Goal: Task Accomplishment & Management: Manage account settings

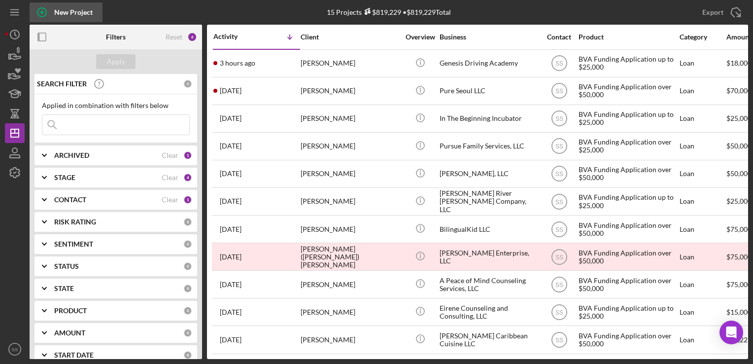
click at [79, 13] on div "New Project" at bounding box center [73, 12] width 38 height 20
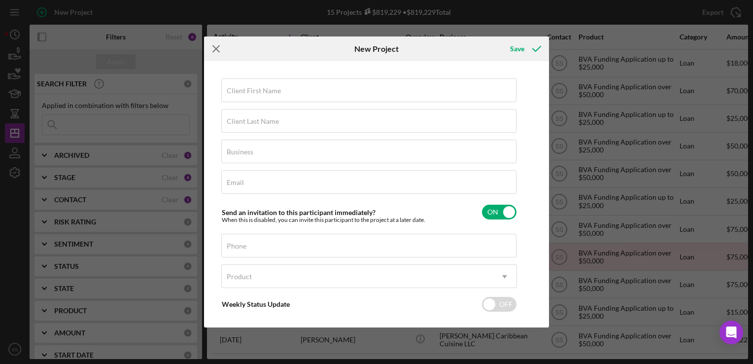
click at [213, 50] on icon "Icon/Menu Close" at bounding box center [216, 48] width 25 height 25
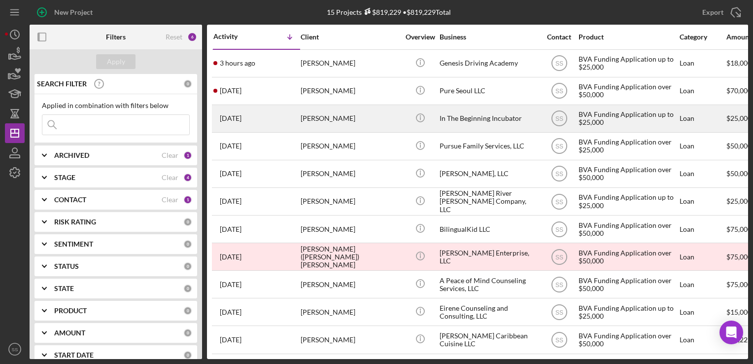
click at [370, 121] on div "[PERSON_NAME]" at bounding box center [350, 119] width 99 height 26
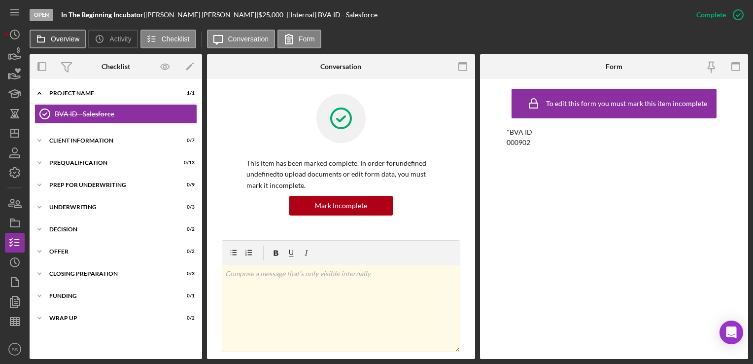
click at [51, 39] on label "Overview" at bounding box center [65, 39] width 29 height 8
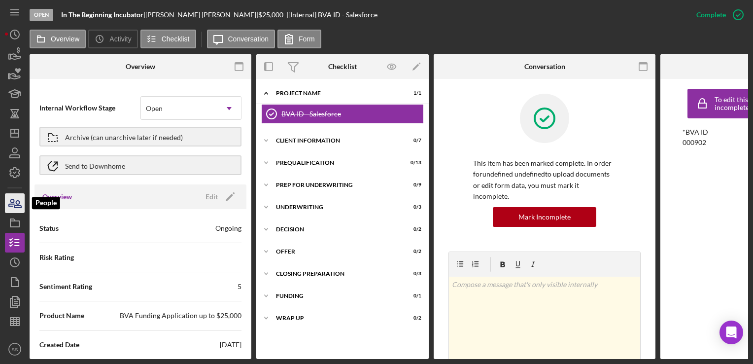
click at [17, 207] on icon "button" at bounding box center [17, 204] width 7 height 7
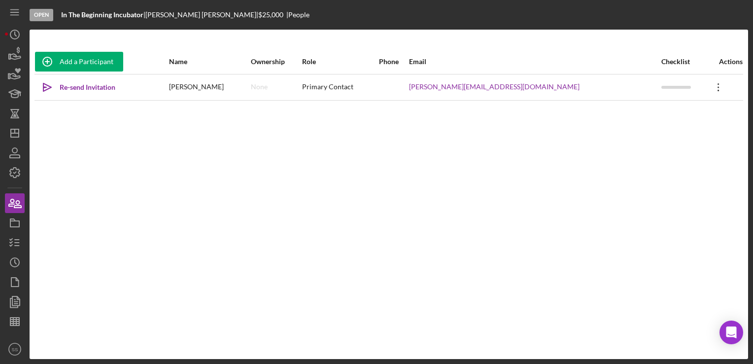
click at [711, 88] on icon "Icon/Overflow" at bounding box center [719, 87] width 25 height 25
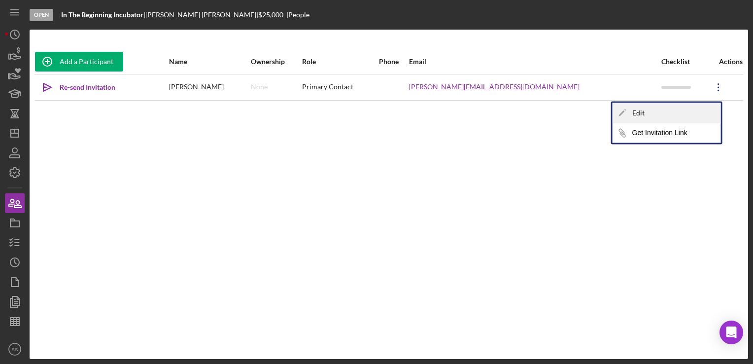
click at [634, 108] on div "Icon/Edit Edit" at bounding box center [667, 113] width 108 height 20
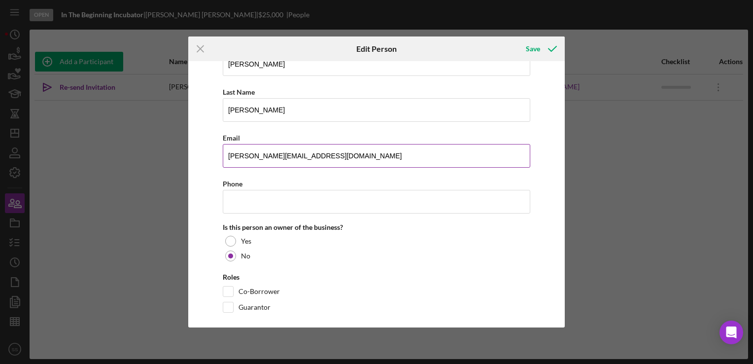
scroll to position [71, 0]
drag, startPoint x: 338, startPoint y: 155, endPoint x: 183, endPoint y: 154, distance: 155.3
click at [183, 154] on div "Icon/Menu Close Edit Person Save Changes here will be reflected on the Business…" at bounding box center [376, 182] width 753 height 364
paste input "info"
type input "[EMAIL_ADDRESS][DOMAIN_NAME]"
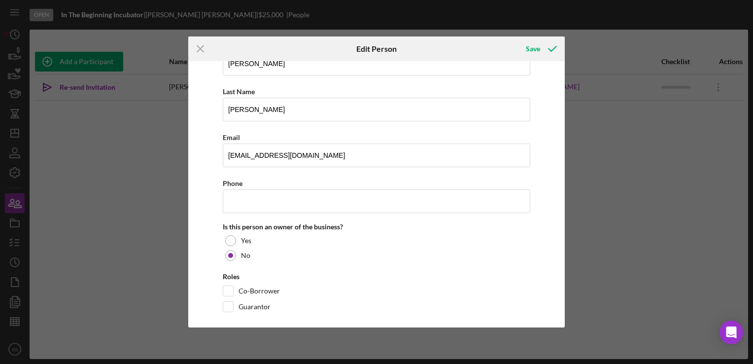
click at [409, 273] on div "Roles" at bounding box center [377, 277] width 308 height 8
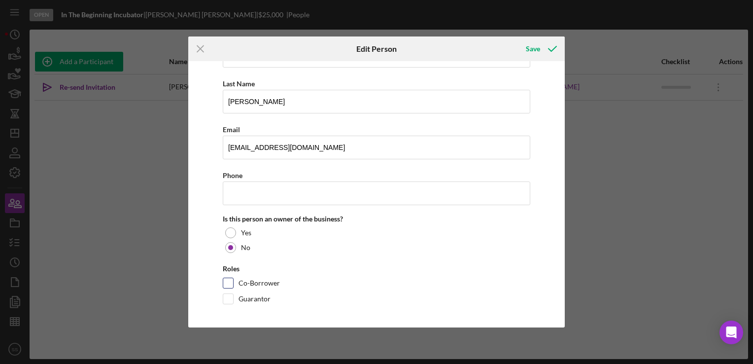
click at [228, 280] on input "Co-Borrower" at bounding box center [228, 283] width 10 height 10
checkbox input "true"
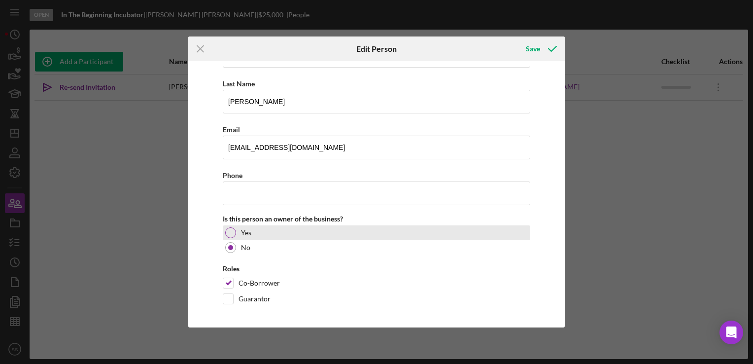
scroll to position [0, 0]
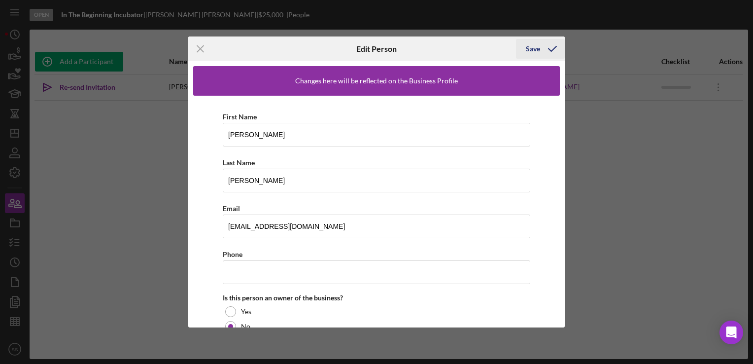
click at [539, 49] on div "Save" at bounding box center [533, 49] width 14 height 20
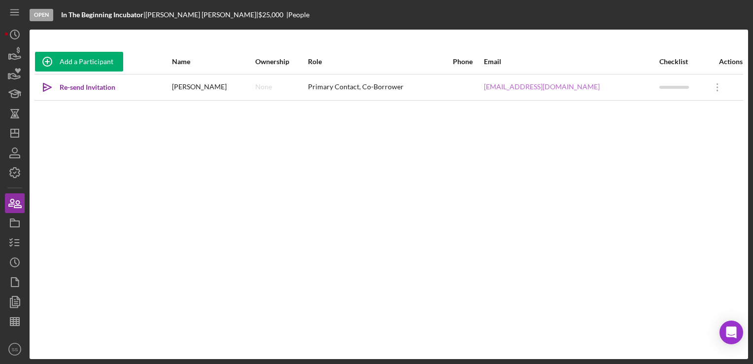
drag, startPoint x: 539, startPoint y: 49, endPoint x: 538, endPoint y: 84, distance: 35.0
click at [715, 82] on icon "Icon/Overflow" at bounding box center [718, 87] width 25 height 25
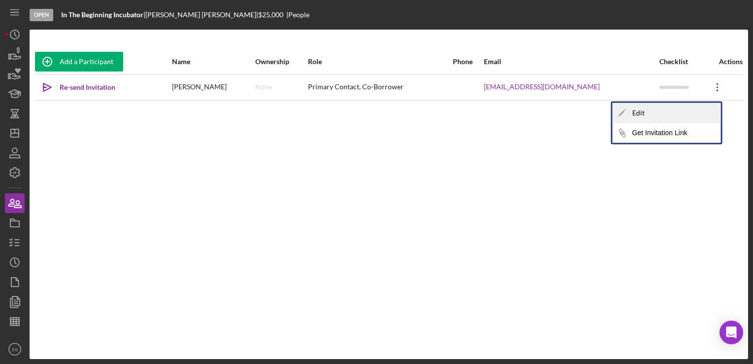
click at [632, 111] on icon "Icon/Edit" at bounding box center [623, 113] width 20 height 20
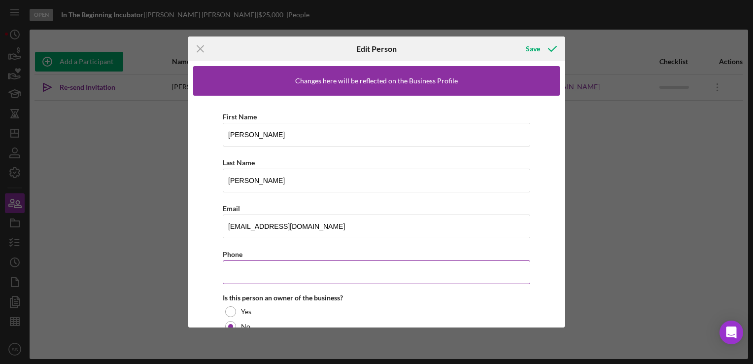
scroll to position [79, 0]
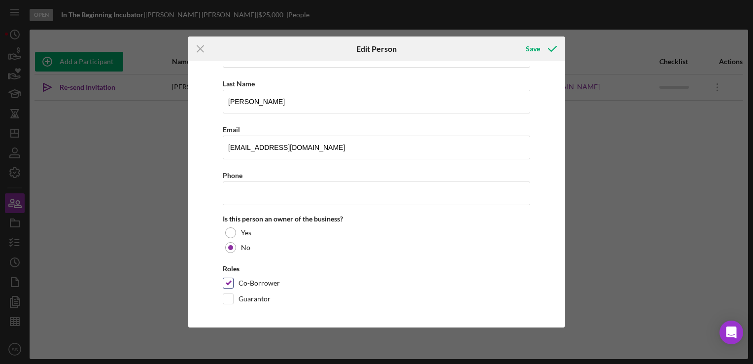
click at [228, 284] on input "Co-Borrower" at bounding box center [228, 283] width 10 height 10
checkbox input "false"
click at [533, 50] on div "Save" at bounding box center [533, 49] width 14 height 20
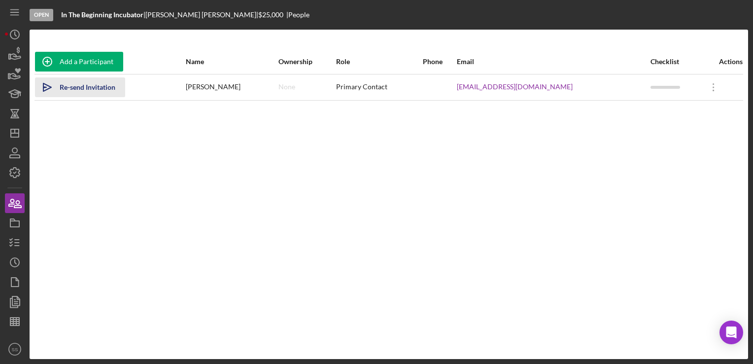
click at [68, 86] on div "Re-send Invitation" at bounding box center [88, 87] width 56 height 20
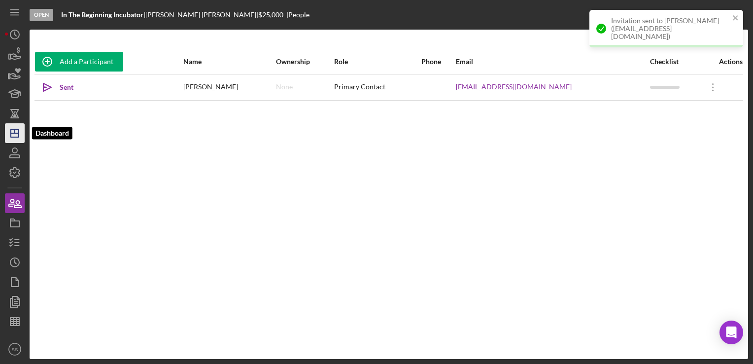
click at [13, 126] on icon "Icon/Dashboard" at bounding box center [14, 133] width 25 height 25
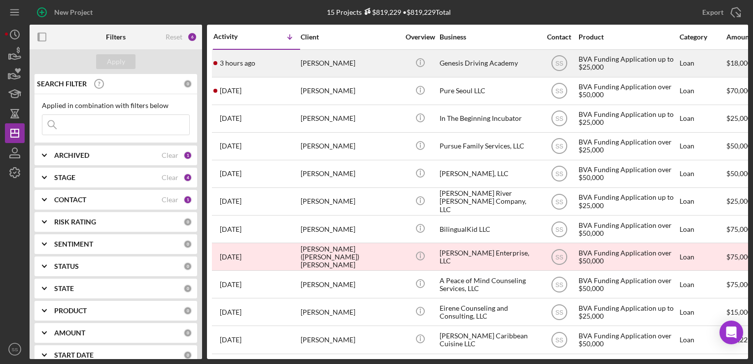
click at [353, 64] on div "[PERSON_NAME]" at bounding box center [350, 63] width 99 height 26
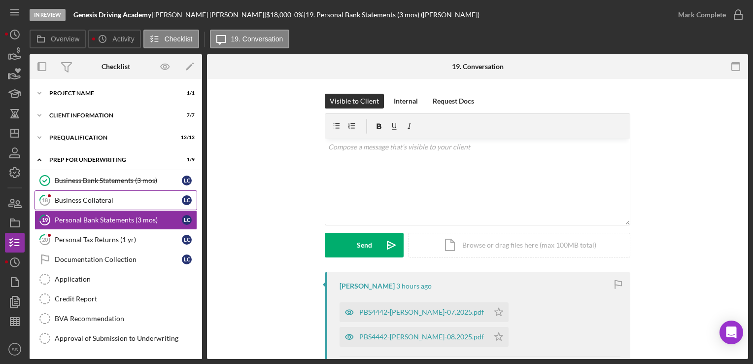
click at [76, 194] on link "18 Business Collateral L C" at bounding box center [116, 200] width 163 height 20
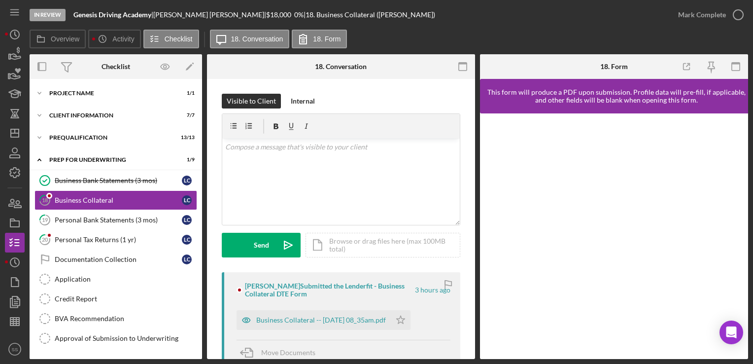
scroll to position [105, 0]
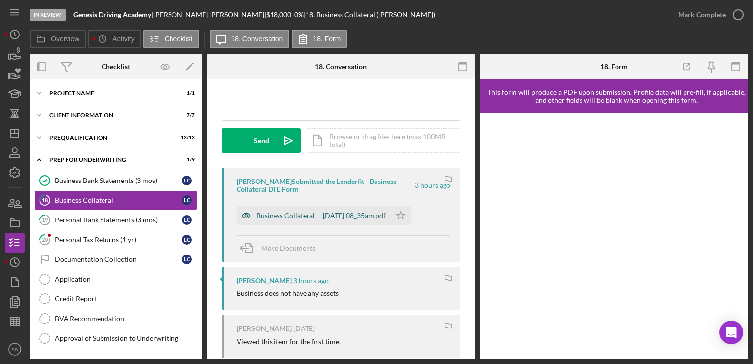
click at [334, 207] on div "Business Collateral -- [DATE] 08_35am.pdf" at bounding box center [314, 216] width 154 height 20
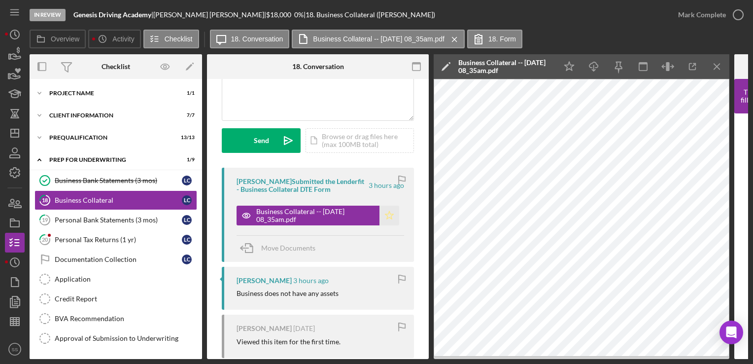
click at [386, 215] on icon "Icon/Star" at bounding box center [390, 216] width 20 height 20
click at [694, 13] on div "Mark Complete" at bounding box center [702, 15] width 48 height 20
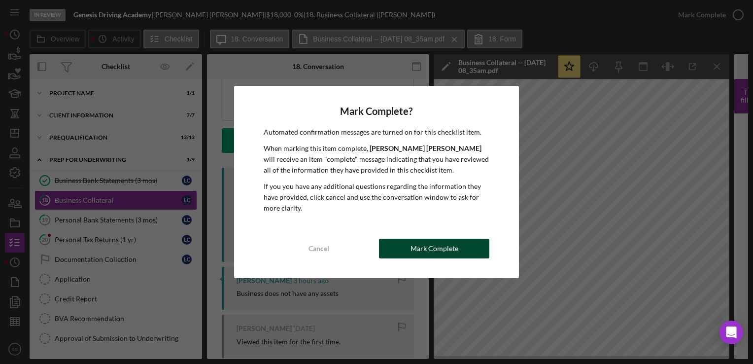
click at [440, 249] on div "Mark Complete" at bounding box center [435, 249] width 48 height 20
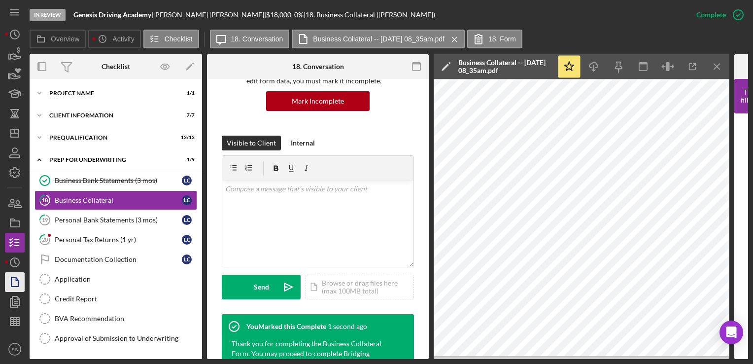
scroll to position [251, 0]
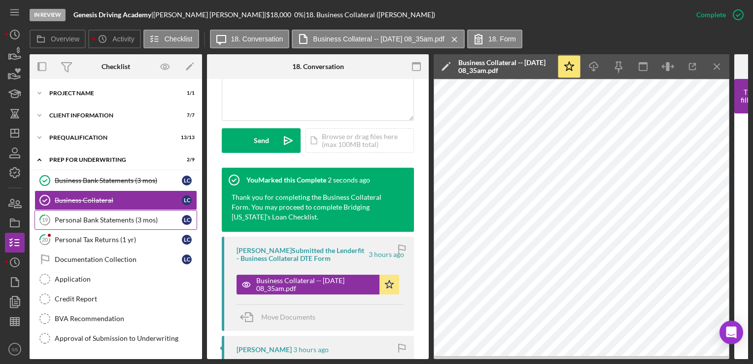
click at [90, 222] on div "Personal Bank Statements (3 mos)" at bounding box center [118, 220] width 127 height 8
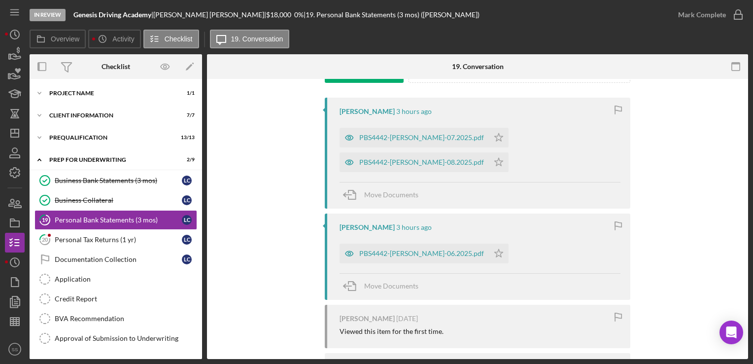
scroll to position [176, 0]
click at [399, 161] on div "PBS4442-[PERSON_NAME]-08.2025.pdf" at bounding box center [421, 161] width 125 height 8
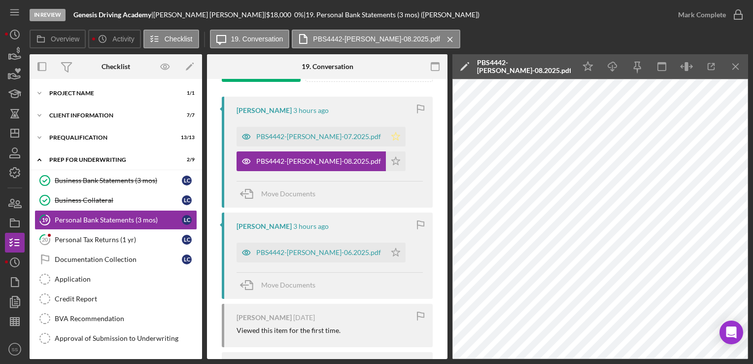
click at [404, 137] on icon "Icon/Star" at bounding box center [396, 137] width 20 height 20
click at [400, 164] on polygon "button" at bounding box center [396, 161] width 8 height 8
click at [406, 248] on icon "Icon/Star" at bounding box center [396, 253] width 20 height 20
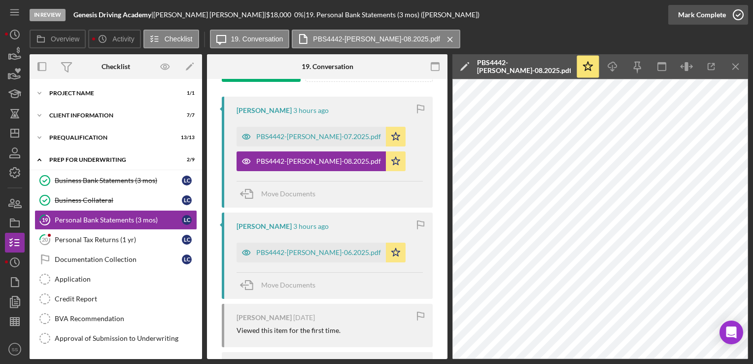
click at [722, 16] on div "Mark Complete" at bounding box center [702, 15] width 48 height 20
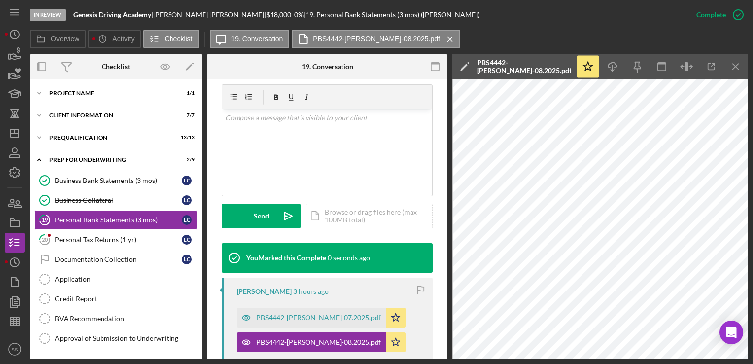
scroll to position [321, 0]
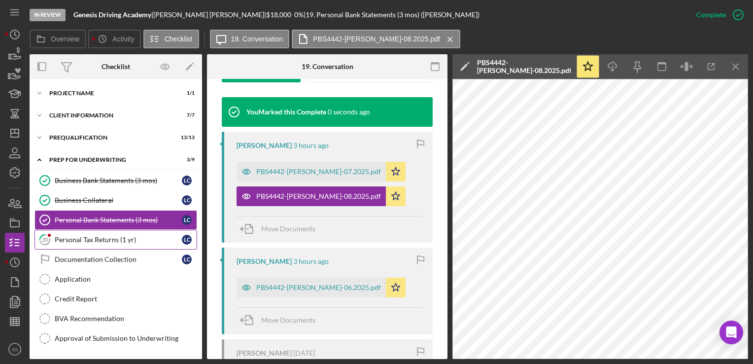
click at [128, 237] on div "Personal Tax Returns (1 yr)" at bounding box center [118, 240] width 127 height 8
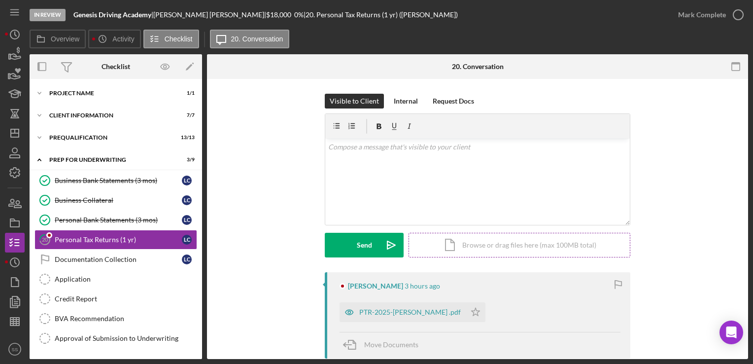
scroll to position [138, 0]
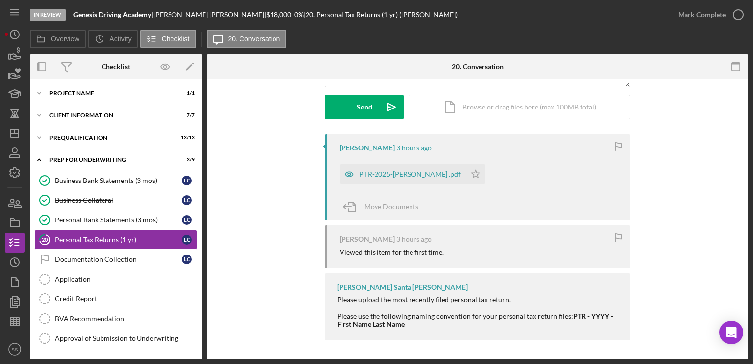
click at [414, 162] on div "PTR-2025-[PERSON_NAME] .pdf Icon/Star" at bounding box center [415, 171] width 151 height 25
click at [428, 176] on div "PTR-2025-[PERSON_NAME] .pdf" at bounding box center [410, 174] width 102 height 8
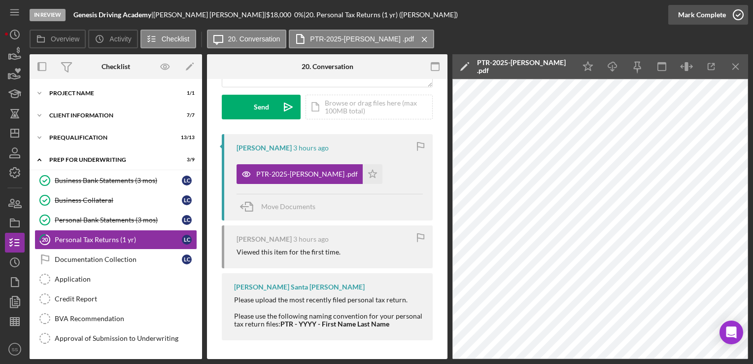
click at [716, 15] on div "Mark Complete" at bounding box center [702, 15] width 48 height 20
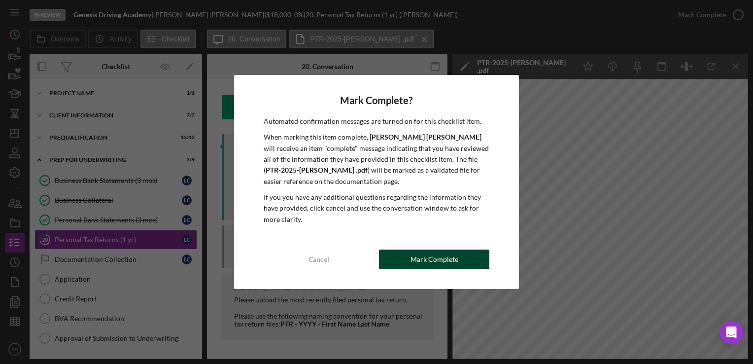
click at [424, 255] on div "Mark Complete" at bounding box center [435, 259] width 48 height 20
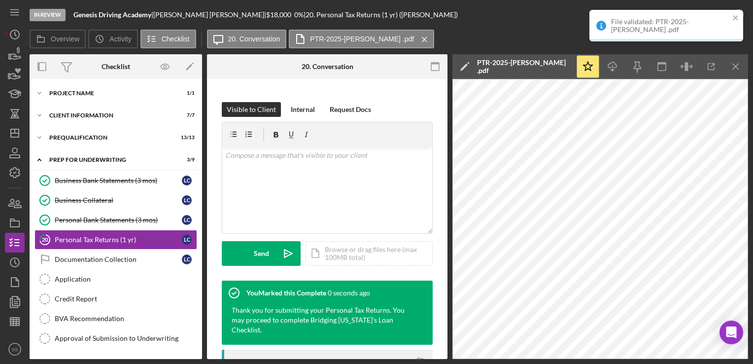
scroll to position [285, 0]
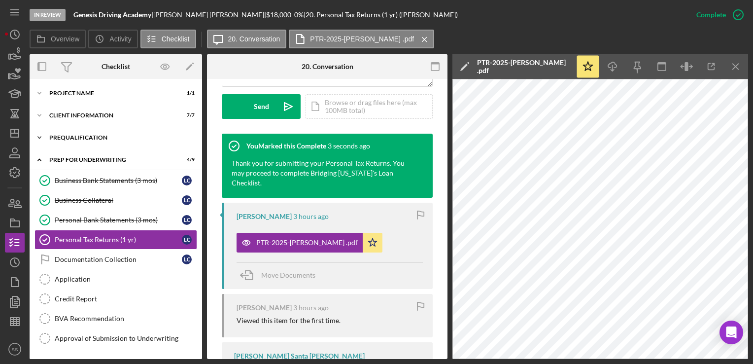
click at [75, 134] on div "Icon/Expander Prequalification 13 / 13" at bounding box center [116, 138] width 173 height 20
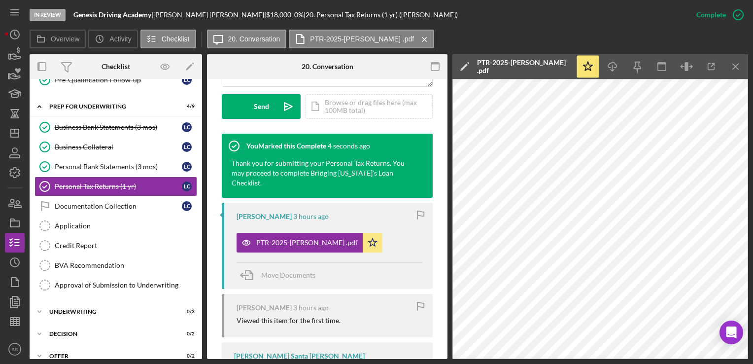
scroll to position [389, 0]
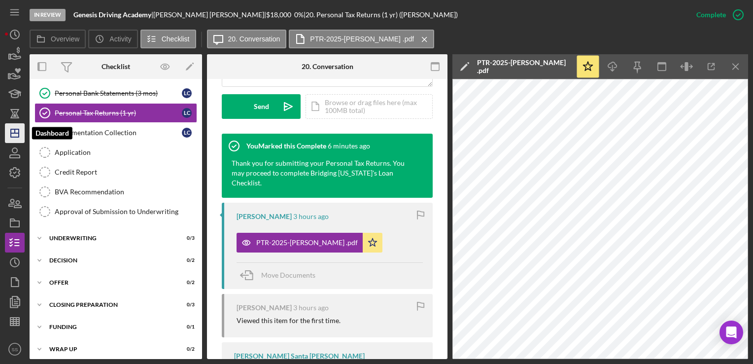
click at [14, 139] on icon "Icon/Dashboard" at bounding box center [14, 133] width 25 height 25
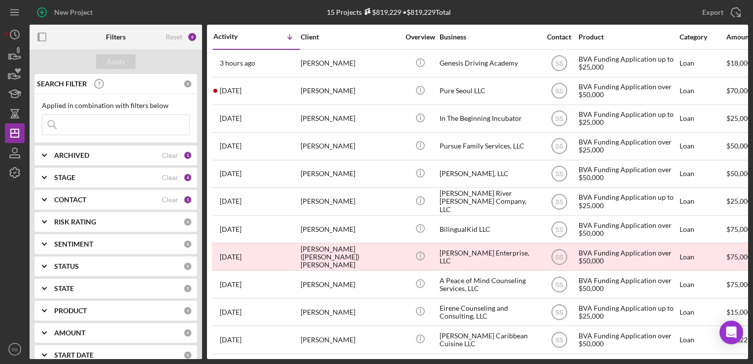
click at [310, 231] on div "[PERSON_NAME]" at bounding box center [350, 229] width 99 height 26
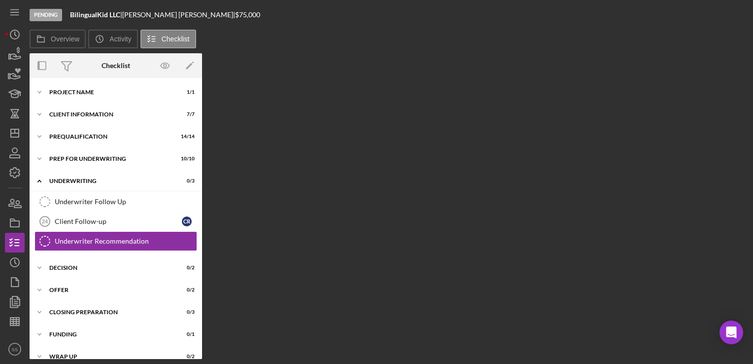
scroll to position [12, 0]
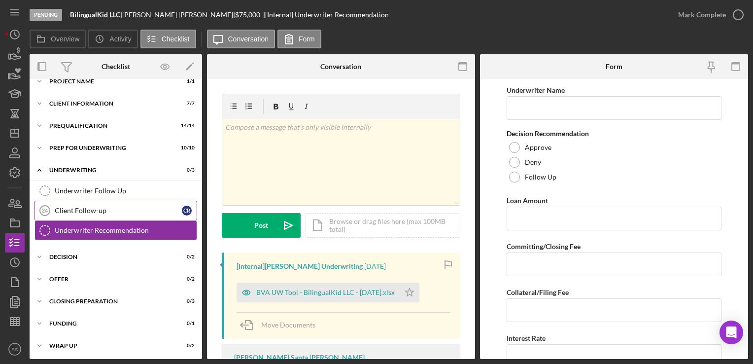
click at [67, 211] on div "Client Follow-up" at bounding box center [118, 211] width 127 height 8
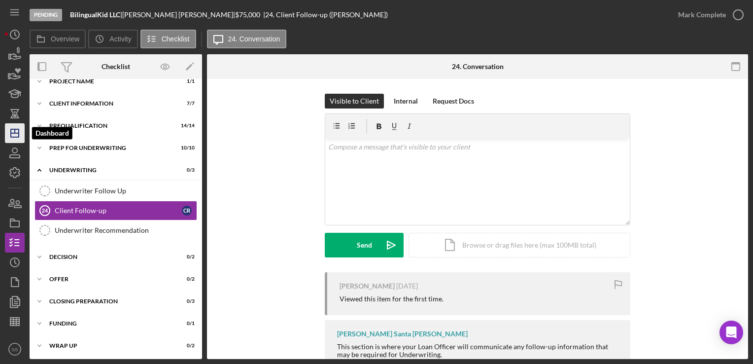
click at [18, 135] on polygon "button" at bounding box center [15, 133] width 8 height 8
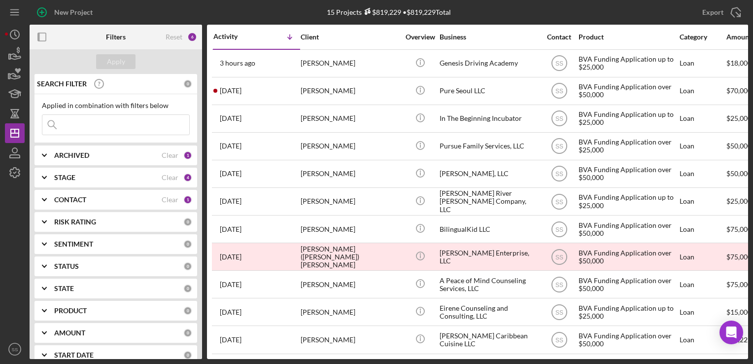
scroll to position [123, 0]
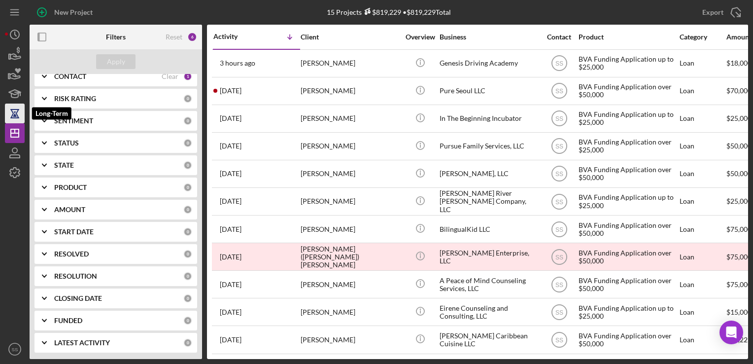
click at [15, 122] on icon "button" at bounding box center [14, 113] width 25 height 25
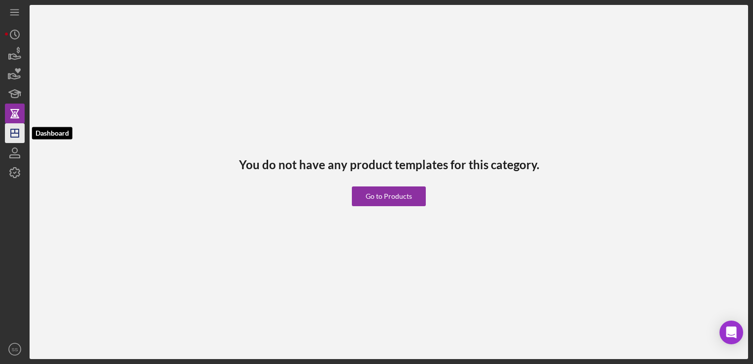
click at [16, 131] on icon "Icon/Dashboard" at bounding box center [14, 133] width 25 height 25
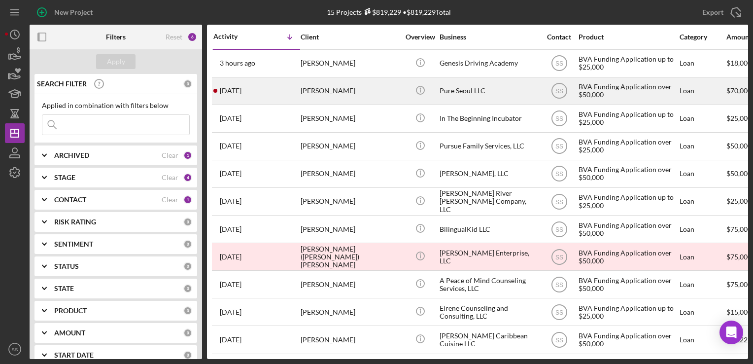
click at [319, 100] on div "[PERSON_NAME]" at bounding box center [350, 91] width 99 height 26
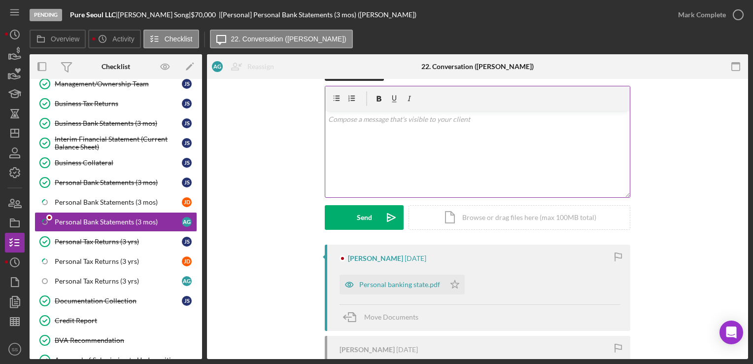
scroll to position [29, 0]
click at [454, 279] on icon "Icon/Star" at bounding box center [455, 284] width 20 height 20
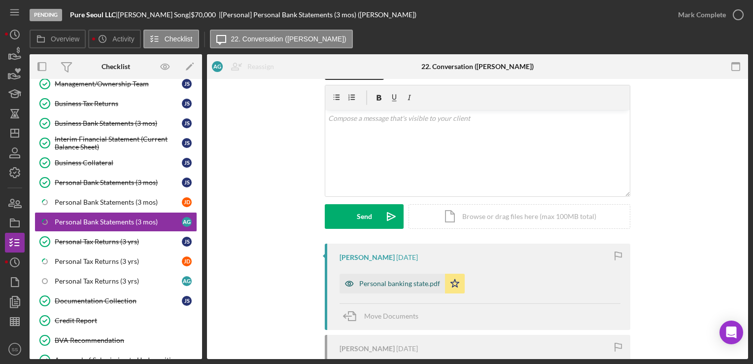
click at [407, 285] on div "Personal banking state.pdf" at bounding box center [399, 284] width 81 height 8
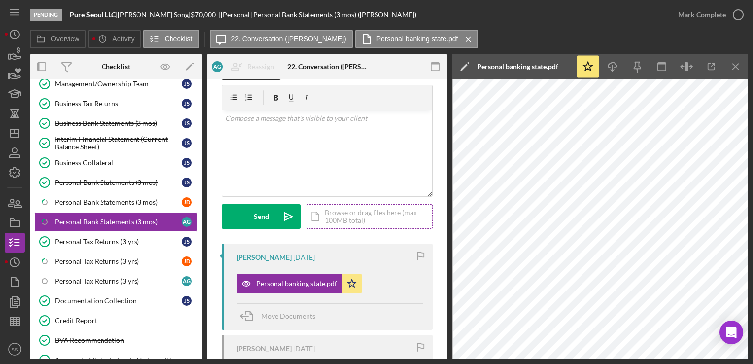
scroll to position [194, 0]
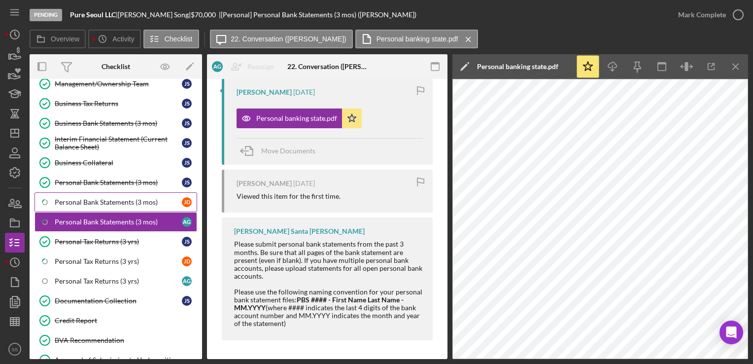
click at [108, 198] on div "Personal Bank Statements (3 mos)" at bounding box center [118, 202] width 127 height 8
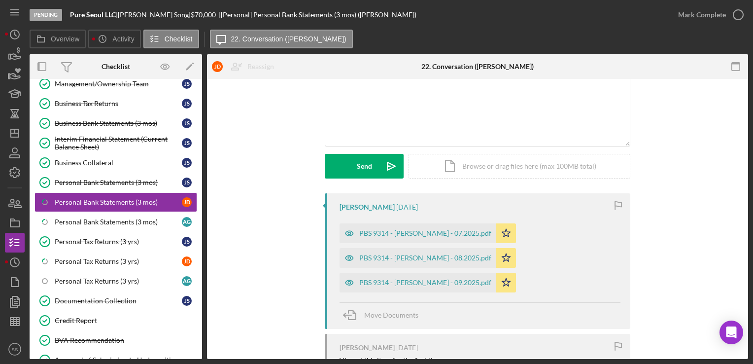
scroll to position [86, 0]
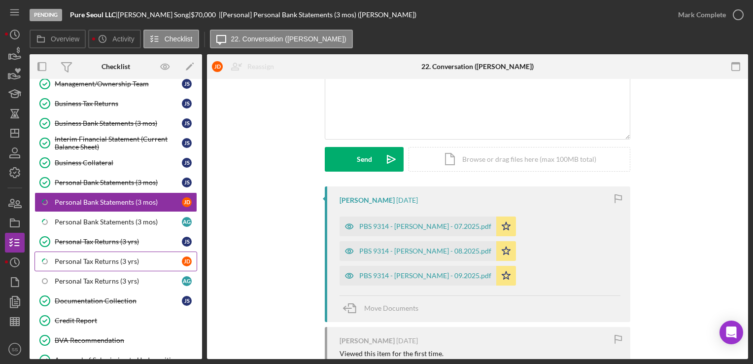
click at [76, 257] on div "Personal Tax Returns (3 yrs)" at bounding box center [118, 261] width 127 height 8
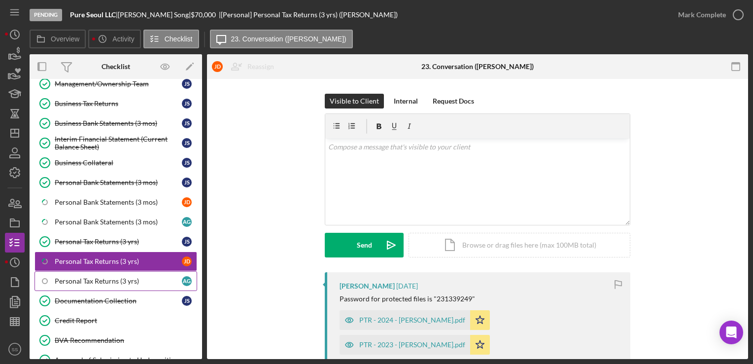
click at [99, 281] on div "Personal Tax Returns (3 yrs)" at bounding box center [118, 281] width 127 height 8
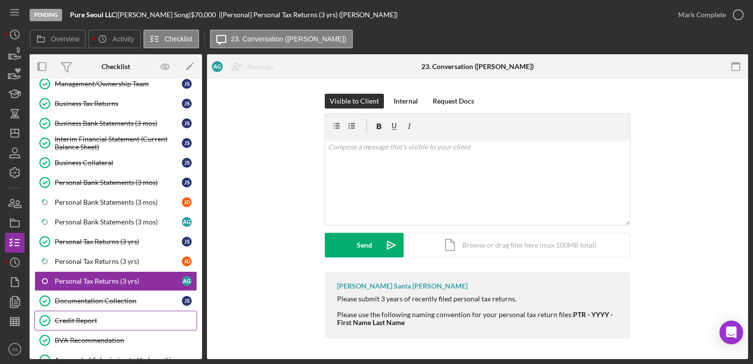
scroll to position [268, 0]
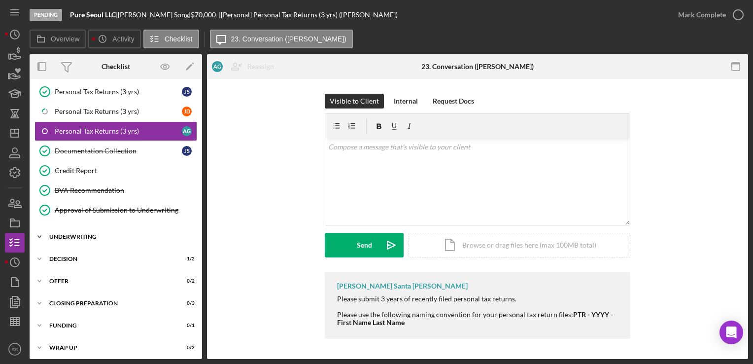
click at [99, 239] on div "Icon/Expander Underwriting 2 / 3" at bounding box center [116, 237] width 173 height 20
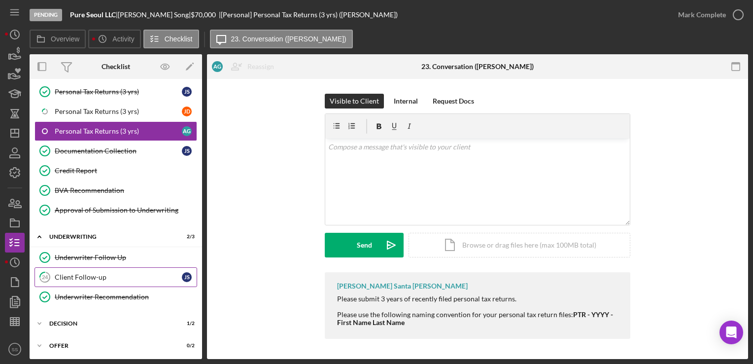
click at [99, 279] on link "24 Client Follow-up J S" at bounding box center [116, 277] width 163 height 20
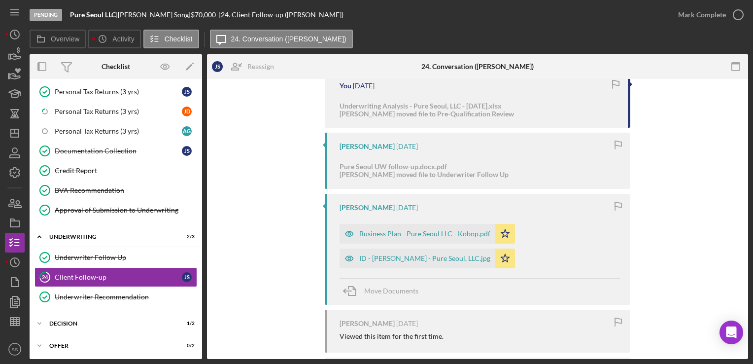
scroll to position [268, 0]
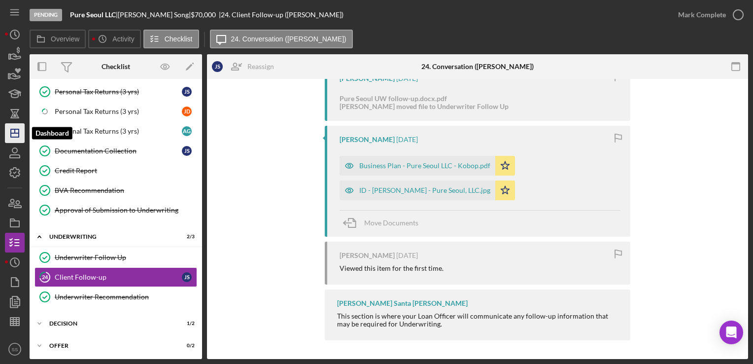
click at [20, 128] on icon "Icon/Dashboard" at bounding box center [14, 133] width 25 height 25
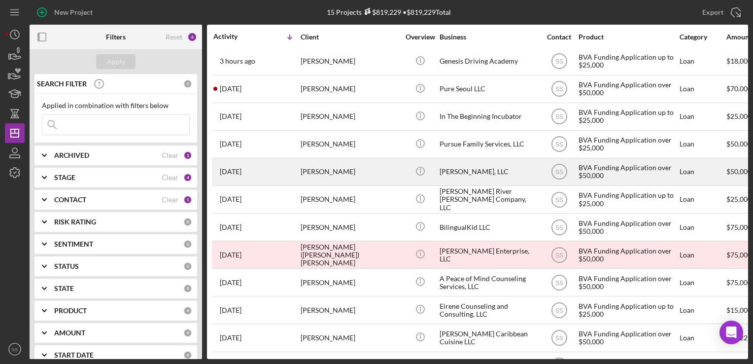
scroll to position [2, 0]
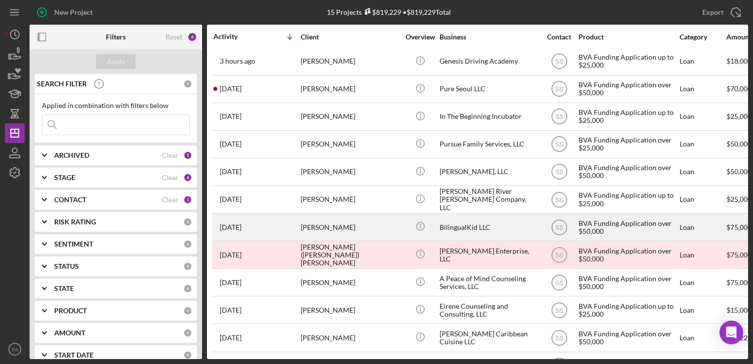
click at [469, 229] on div "BilingualKid LLC" at bounding box center [489, 227] width 99 height 26
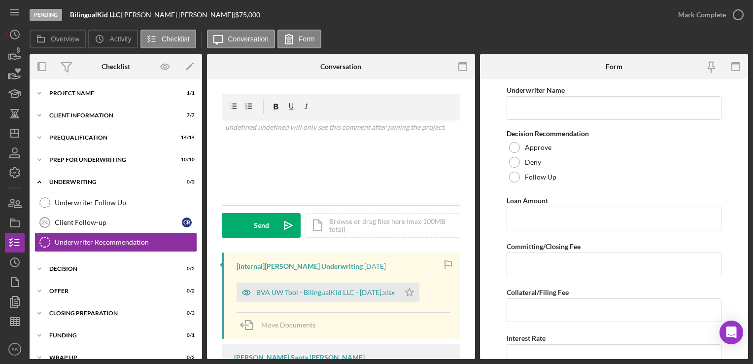
click at [469, 229] on div "v Color teal Color pink Remove color Add row above Add row below Add column bef…" at bounding box center [341, 270] width 268 height 383
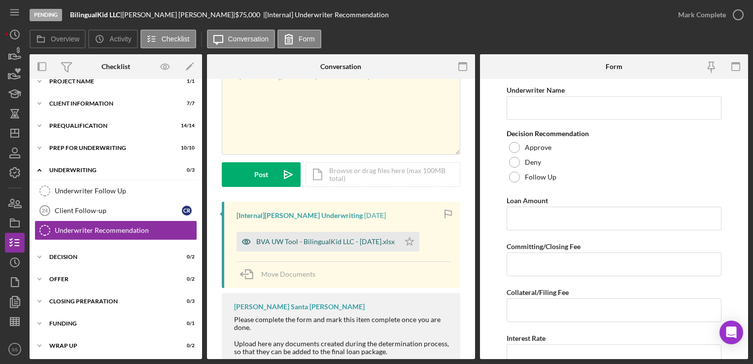
scroll to position [103, 0]
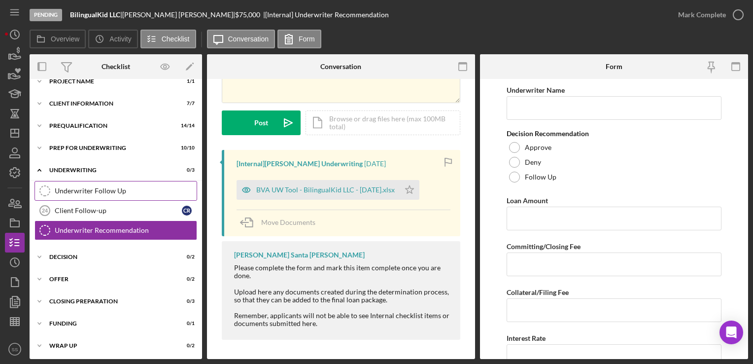
click at [103, 185] on link "Underwriter Follow Up Underwriter Follow Up" at bounding box center [116, 191] width 163 height 20
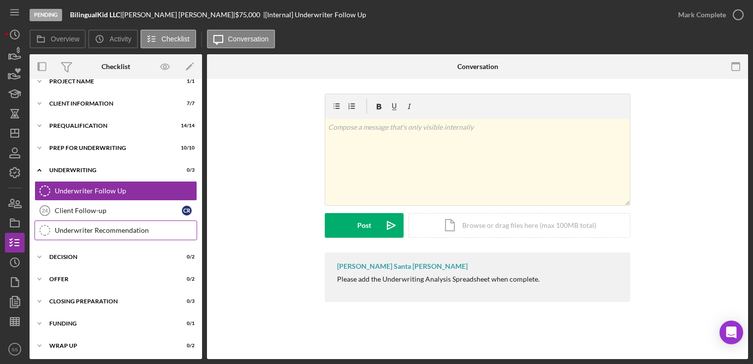
click at [105, 224] on link "Underwriter Recommendation Underwriter Recommendation" at bounding box center [116, 230] width 163 height 20
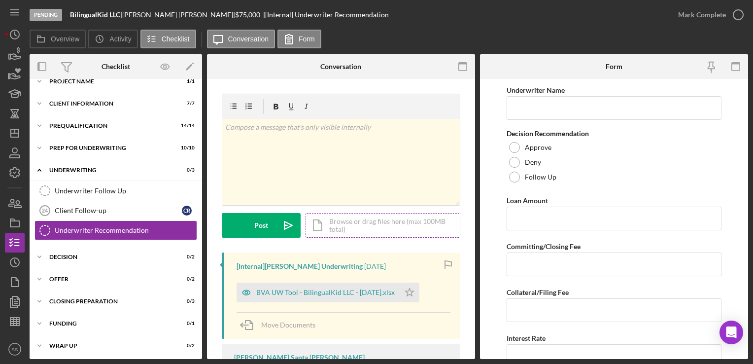
scroll to position [103, 0]
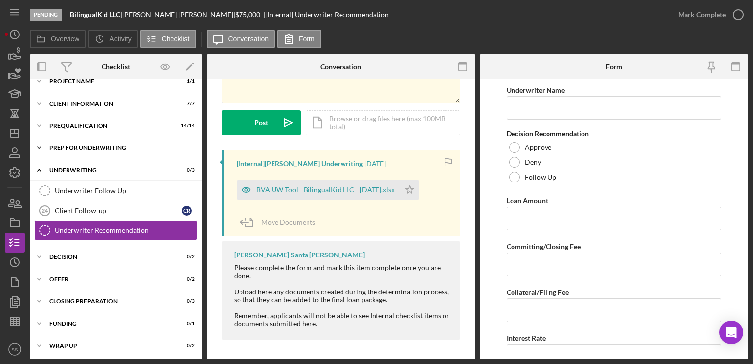
click at [90, 147] on div "Prep for Underwriting" at bounding box center [119, 148] width 141 height 6
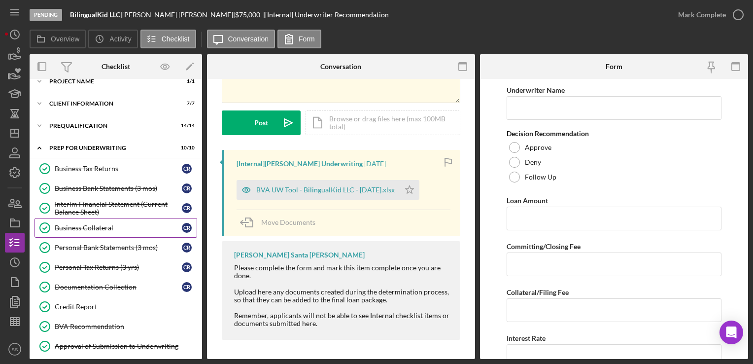
scroll to position [188, 0]
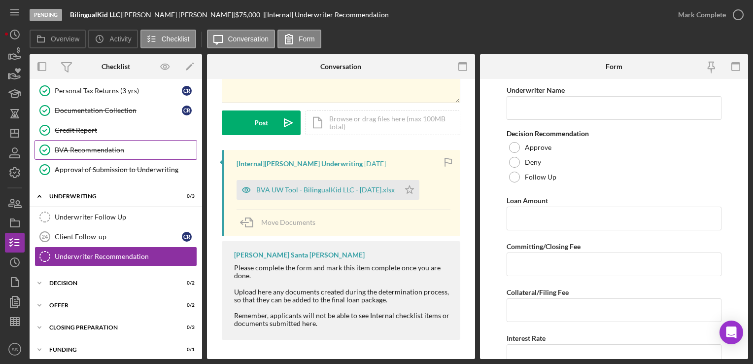
click at [88, 153] on link "BVA Recommendation BVA Recommendation" at bounding box center [116, 150] width 163 height 20
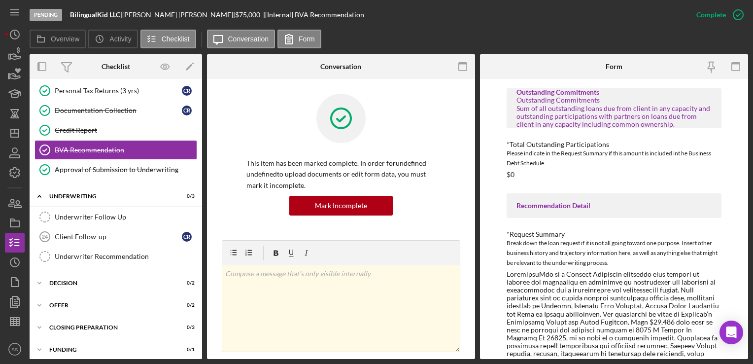
scroll to position [428, 0]
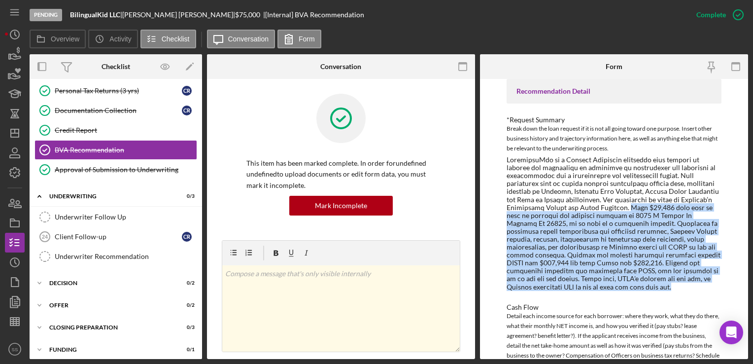
drag, startPoint x: 621, startPoint y: 205, endPoint x: 708, endPoint y: 287, distance: 119.3
click at [708, 287] on div at bounding box center [614, 223] width 214 height 135
copy div "This $75,000 loan will be used to renovate the building located at [STREET_ADDR…"
click at [18, 289] on icon "button" at bounding box center [14, 282] width 25 height 25
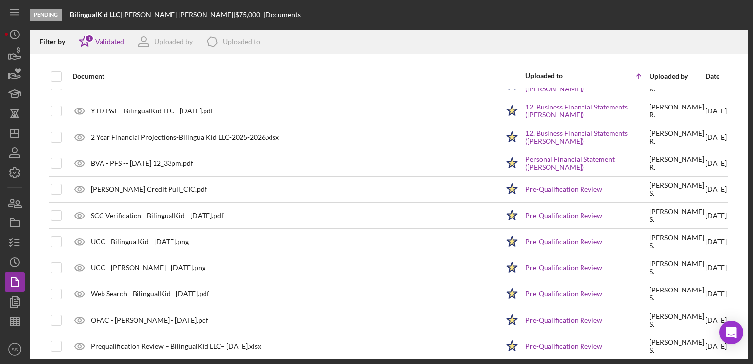
scroll to position [219, 0]
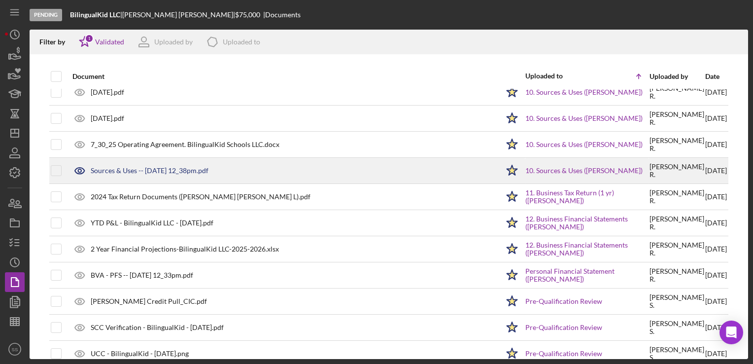
click at [208, 175] on div "Sources & Uses -- [DATE] 12_38pm.pdf" at bounding box center [283, 170] width 431 height 25
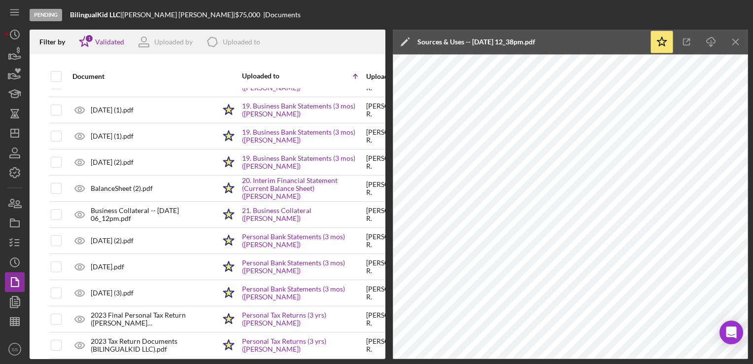
scroll to position [815, 0]
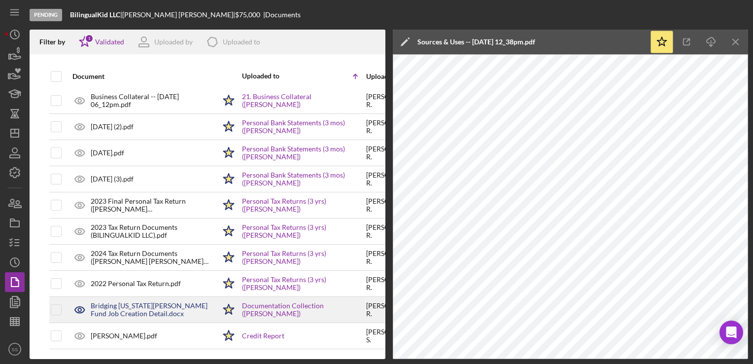
click at [160, 302] on div "Bridging [US_STATE][PERSON_NAME] Fund Job Creation Detail.docx" at bounding box center [153, 310] width 125 height 16
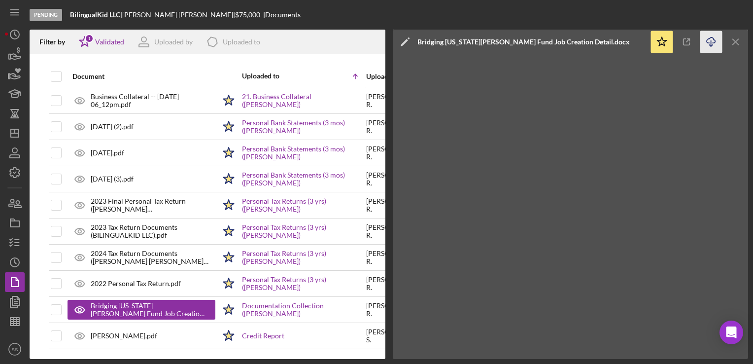
click at [709, 40] on icon "Icon/Download" at bounding box center [712, 42] width 22 height 22
click at [11, 143] on icon "button" at bounding box center [14, 153] width 25 height 25
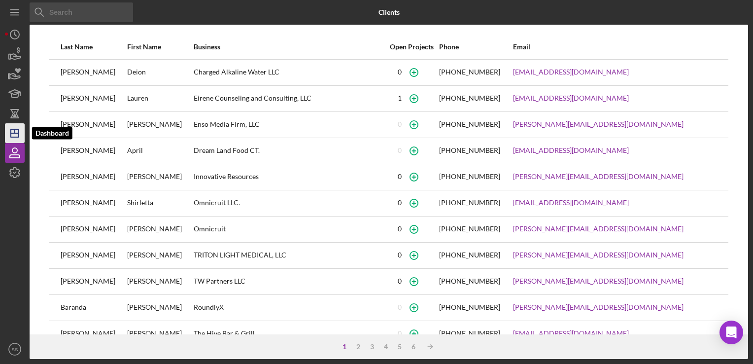
click at [10, 132] on icon "Icon/Dashboard" at bounding box center [14, 133] width 25 height 25
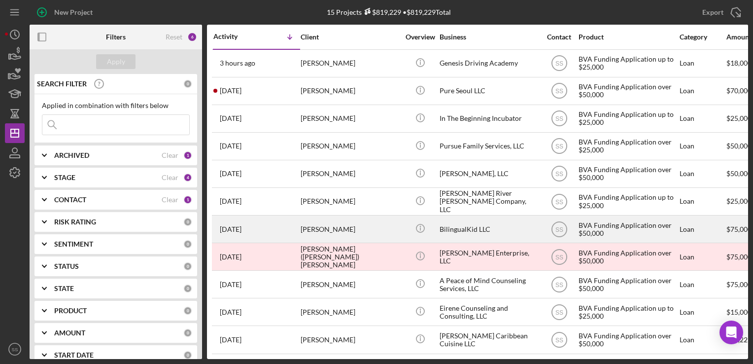
scroll to position [117, 0]
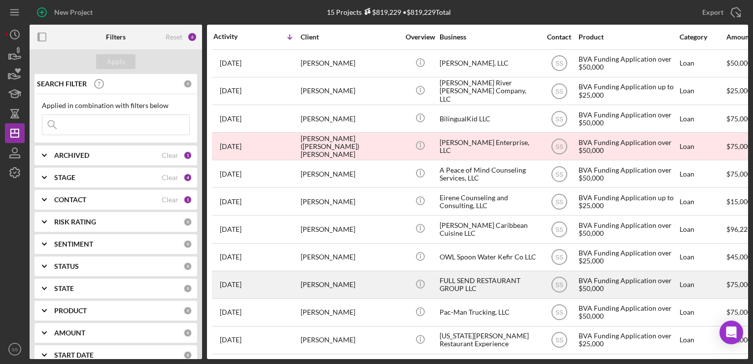
click at [312, 285] on div "[PERSON_NAME]" at bounding box center [350, 285] width 99 height 26
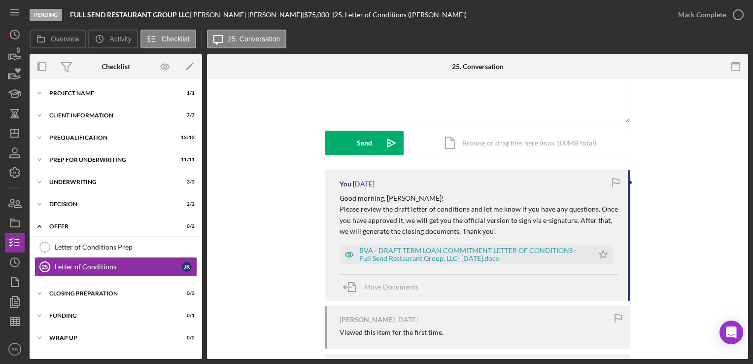
scroll to position [103, 0]
click at [18, 132] on icon "Icon/Dashboard" at bounding box center [14, 133] width 25 height 25
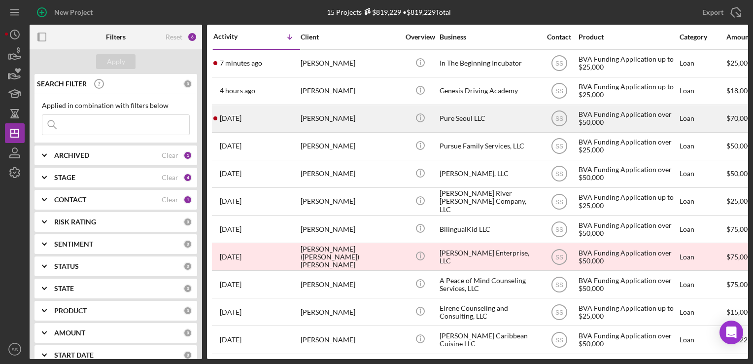
click at [391, 124] on div "[PERSON_NAME]" at bounding box center [350, 119] width 99 height 26
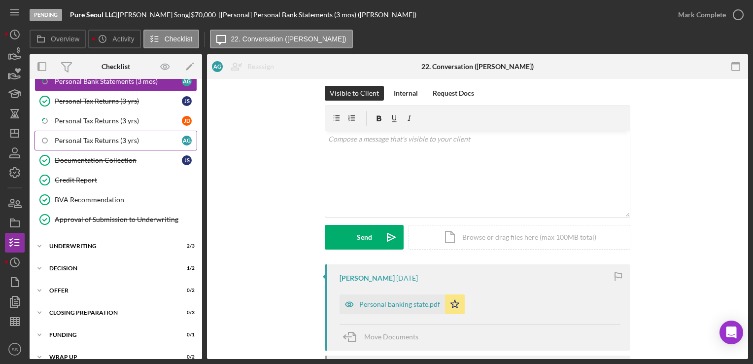
scroll to position [268, 0]
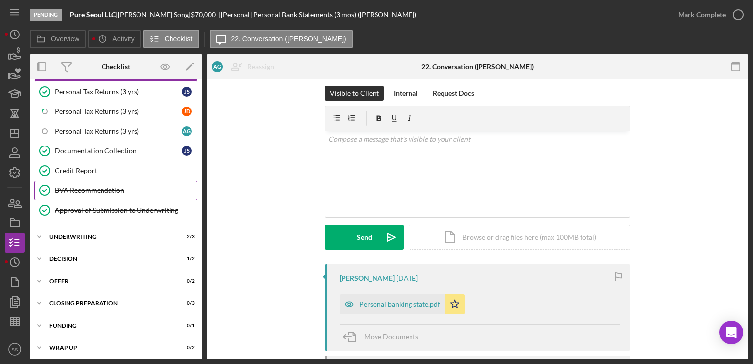
click at [87, 194] on link "BVA Recommendation BVA Recommendation" at bounding box center [116, 190] width 163 height 20
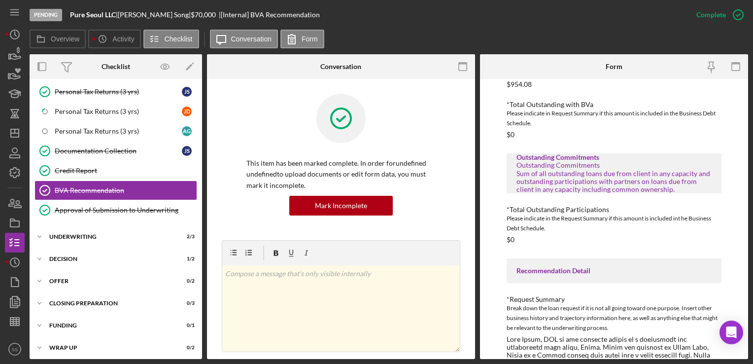
scroll to position [249, 0]
